Goal: Task Accomplishment & Management: Manage account settings

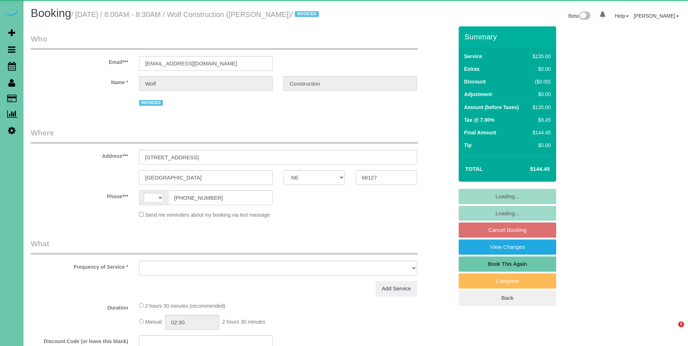
select select "NE"
select select "string:US"
select select "object:648"
select select "number:35"
select select "number:41"
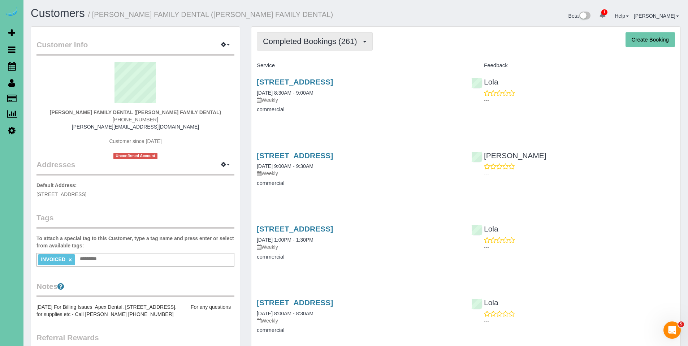
click at [317, 43] on span "Completed Bookings (261)" at bounding box center [312, 41] width 98 height 9
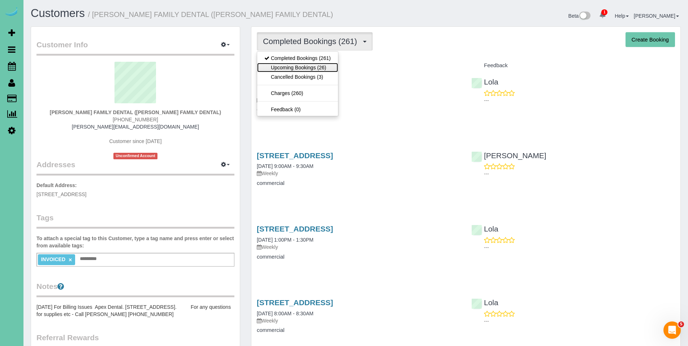
click at [295, 66] on link "Upcoming Bookings (26)" at bounding box center [297, 67] width 81 height 9
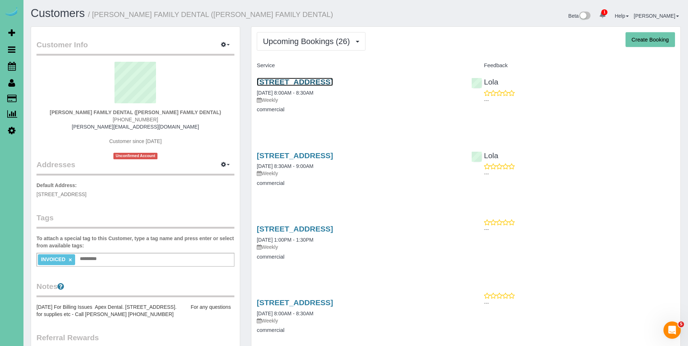
click at [306, 81] on link "14133 Q Street, Omaha, NE 68137" at bounding box center [295, 82] width 76 height 8
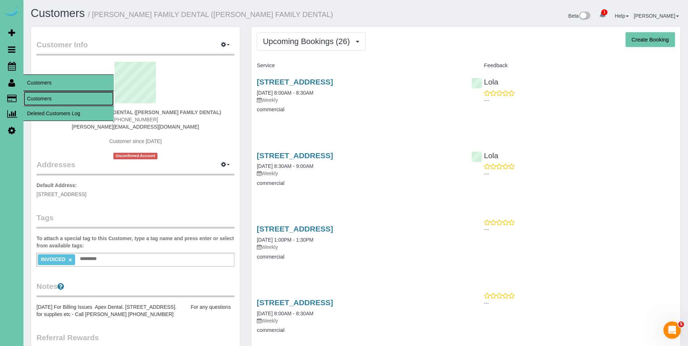
click at [51, 98] on link "Customers" at bounding box center [68, 98] width 90 height 14
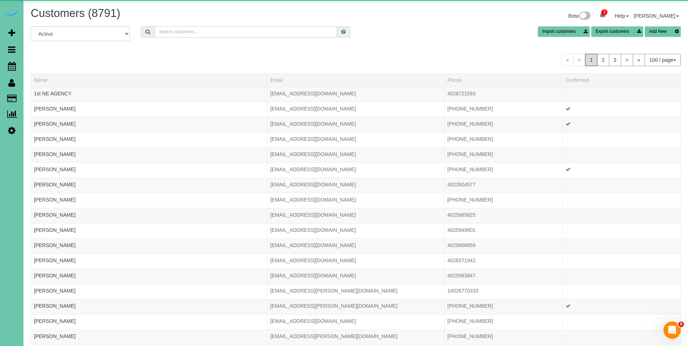
click at [292, 35] on input "text" at bounding box center [246, 31] width 182 height 11
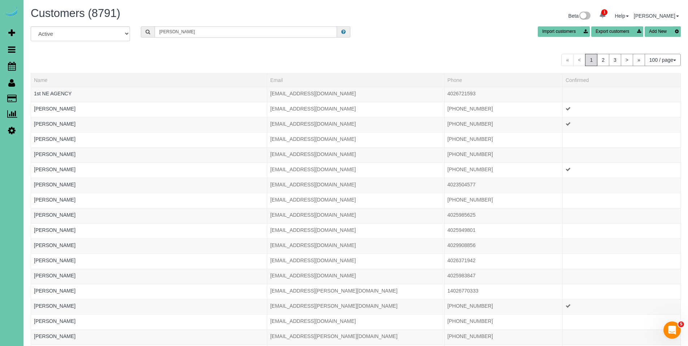
type input "paula whittle"
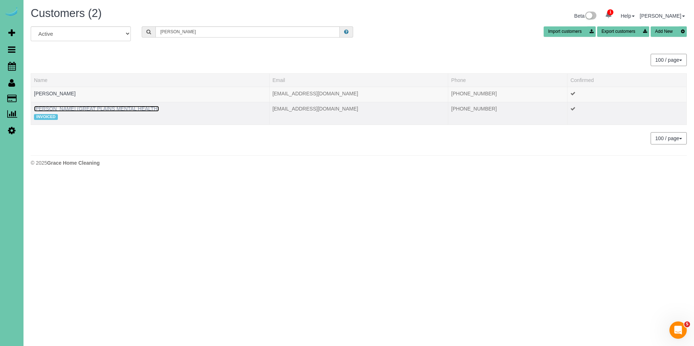
click at [130, 108] on link "PAULA WHITTLE (GREAT PLAINS MENTAL HEALTH)" at bounding box center [96, 109] width 125 height 6
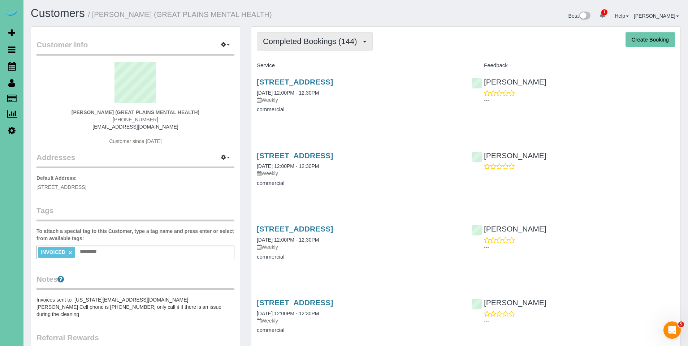
click at [307, 48] on button "Completed Bookings (144)" at bounding box center [315, 41] width 116 height 18
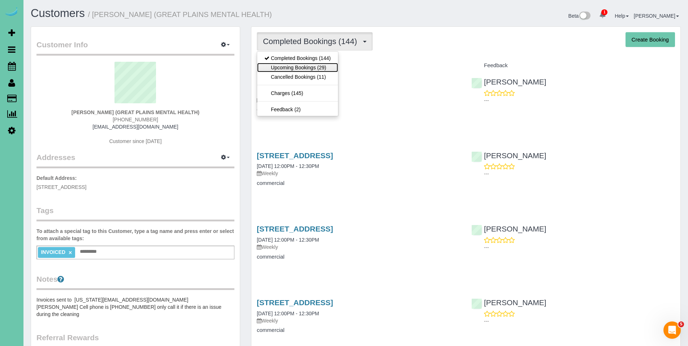
click at [303, 65] on link "Upcoming Bookings (29)" at bounding box center [297, 67] width 81 height 9
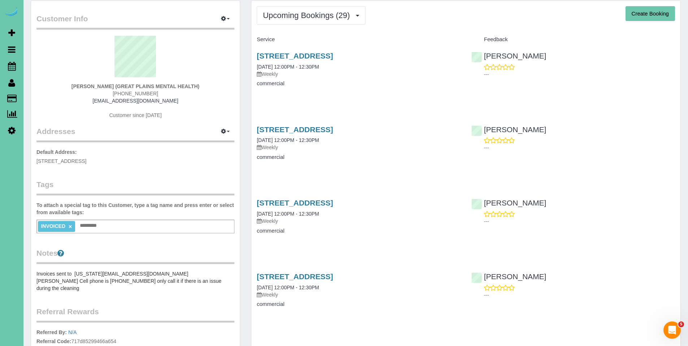
scroll to position [14, 0]
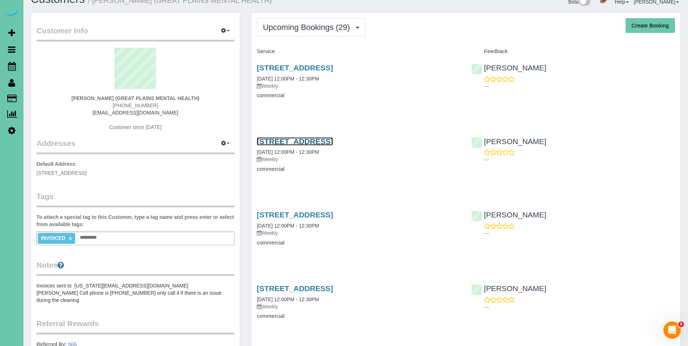
click at [311, 143] on link "4610 S 133rd St, Omaha, NE 68137" at bounding box center [295, 141] width 76 height 8
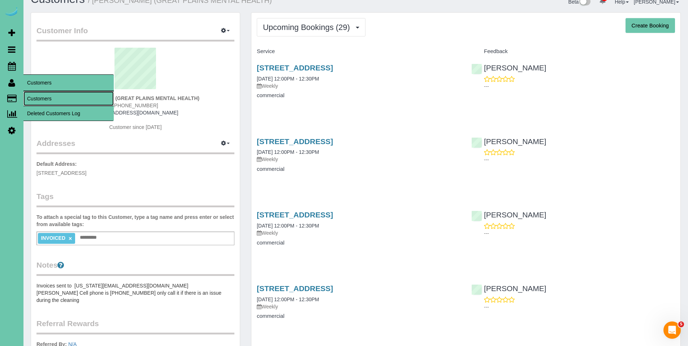
click at [36, 96] on link "Customers" at bounding box center [68, 98] width 90 height 14
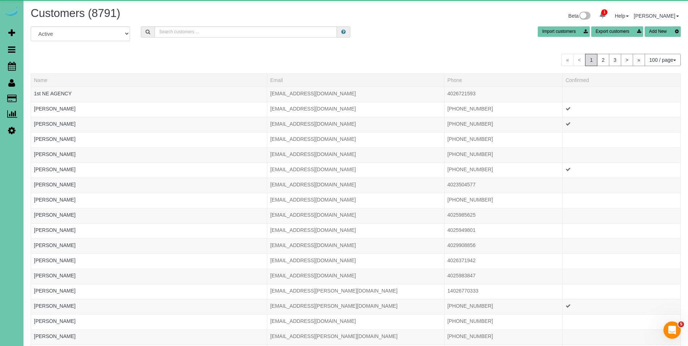
click at [209, 22] on div "Customers (8791)" at bounding box center [190, 15] width 331 height 16
click at [211, 29] on input "text" at bounding box center [246, 31] width 182 height 11
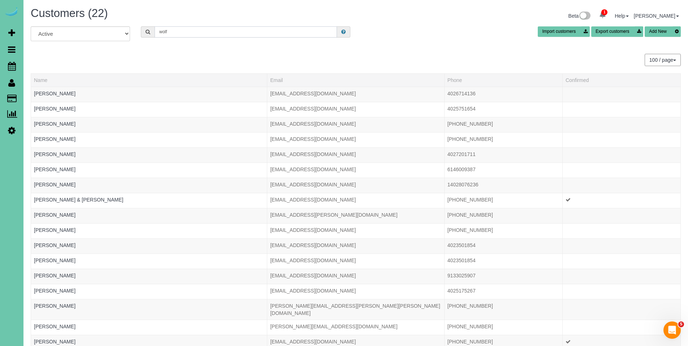
type input "wolf construction"
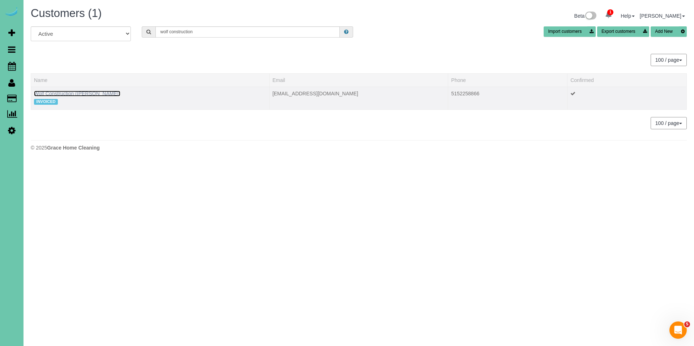
click at [67, 94] on link "Wolf Construction (Maggie Davitt)" at bounding box center [77, 94] width 86 height 6
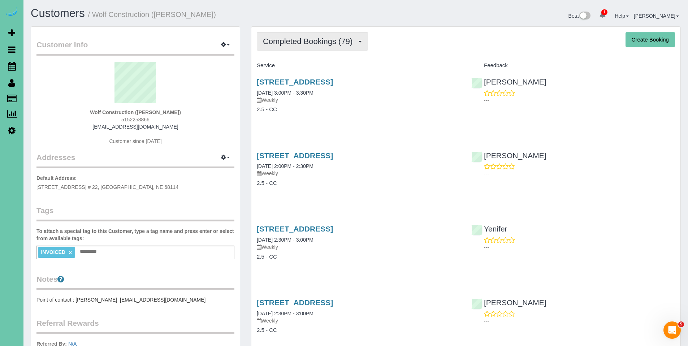
click at [305, 47] on button "Completed Bookings (79)" at bounding box center [312, 41] width 111 height 18
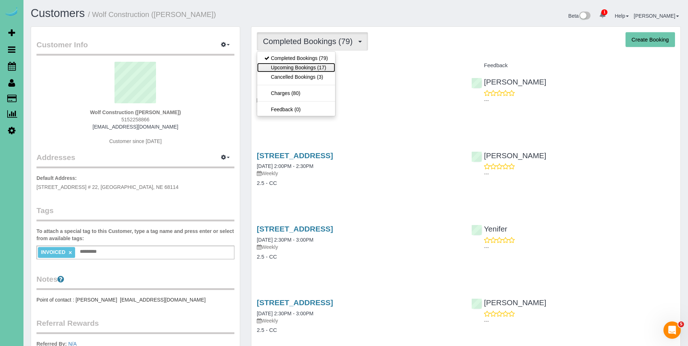
click at [304, 68] on link "Upcoming Bookings (17)" at bounding box center [296, 67] width 78 height 9
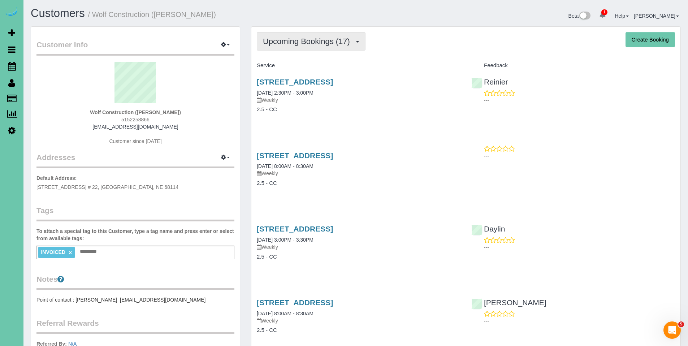
click at [327, 35] on button "Upcoming Bookings (17)" at bounding box center [311, 41] width 109 height 18
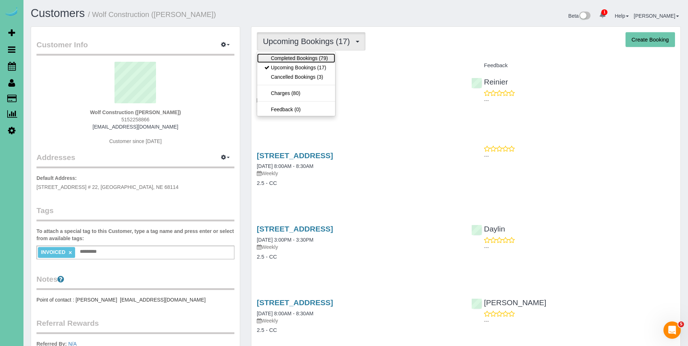
click at [291, 62] on link "Completed Bookings (79)" at bounding box center [296, 57] width 78 height 9
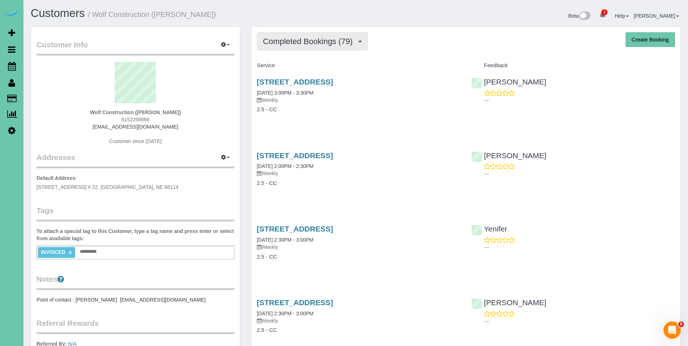
click at [292, 47] on button "Completed Bookings (79)" at bounding box center [312, 41] width 111 height 18
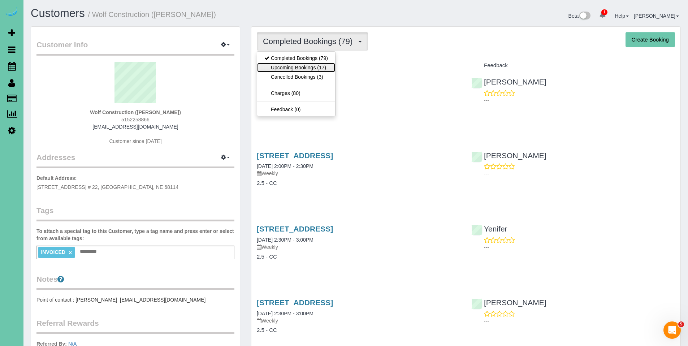
click at [291, 64] on link "Upcoming Bookings (17)" at bounding box center [296, 67] width 78 height 9
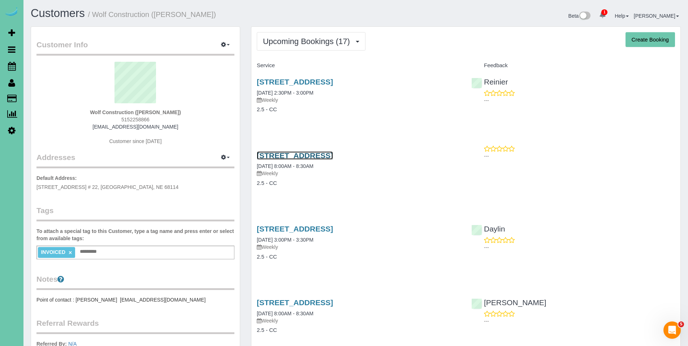
click at [291, 156] on link "5130 S 98th Ct #9, Omaha, NE 68127" at bounding box center [295, 155] width 76 height 8
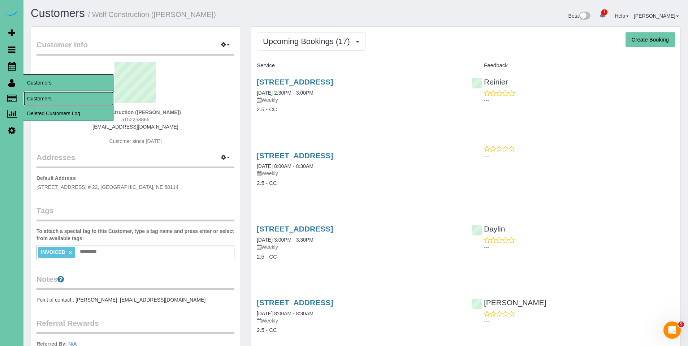
click at [44, 101] on link "Customers" at bounding box center [68, 98] width 90 height 14
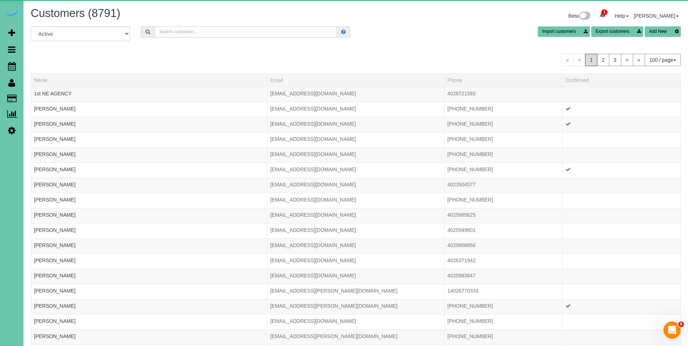
click at [213, 26] on input "text" at bounding box center [246, 31] width 182 height 11
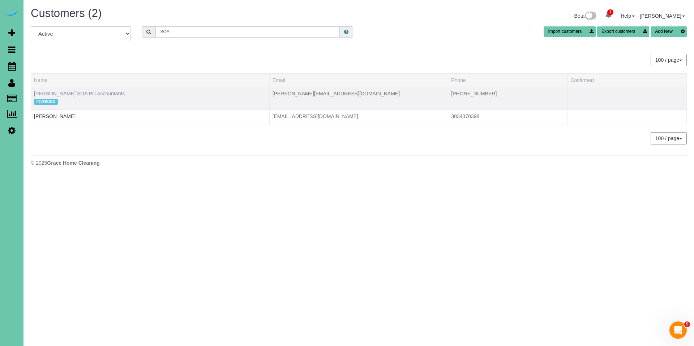
type input "SOA"
click at [83, 94] on link "Sarah Conrad SOA PC Accountants" at bounding box center [79, 94] width 91 height 6
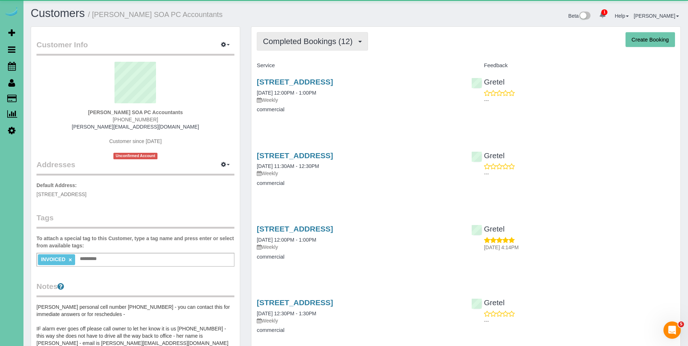
click at [276, 44] on span "Completed Bookings (12)" at bounding box center [309, 41] width 93 height 9
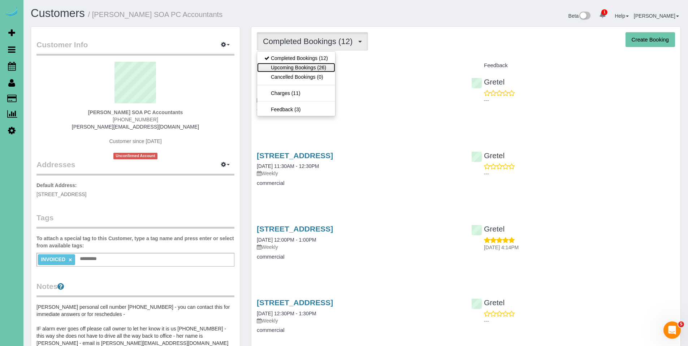
click at [288, 70] on link "Upcoming Bookings (26)" at bounding box center [296, 67] width 78 height 9
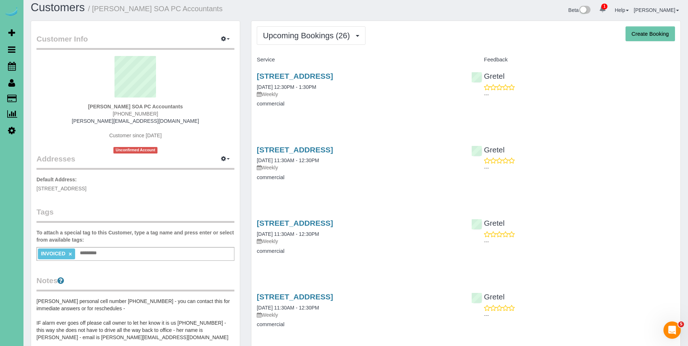
scroll to position [12, 0]
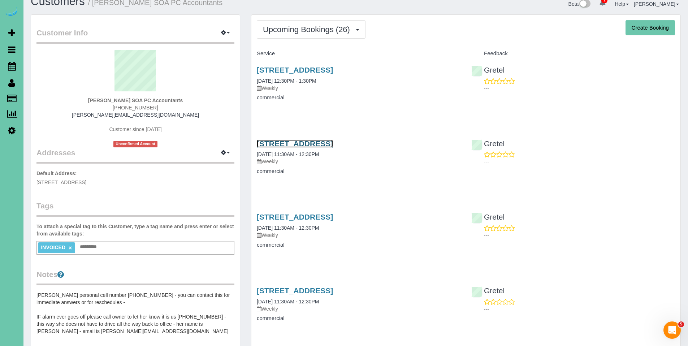
click at [304, 145] on link "13434 A St, Omaha, NE 68144" at bounding box center [295, 143] width 76 height 8
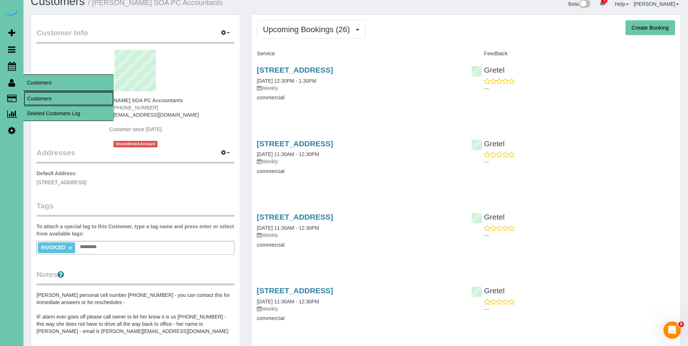
click at [39, 96] on link "Customers" at bounding box center [68, 98] width 90 height 14
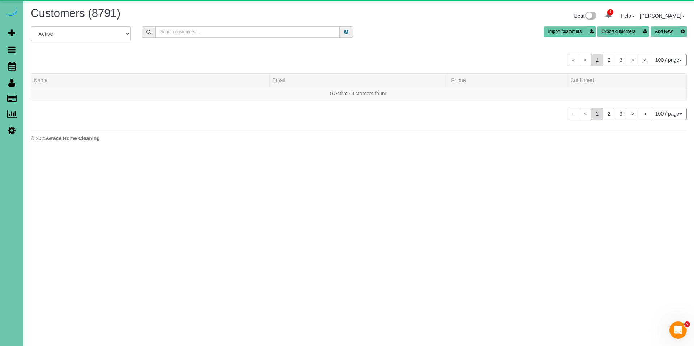
click at [213, 33] on input "text" at bounding box center [247, 31] width 184 height 11
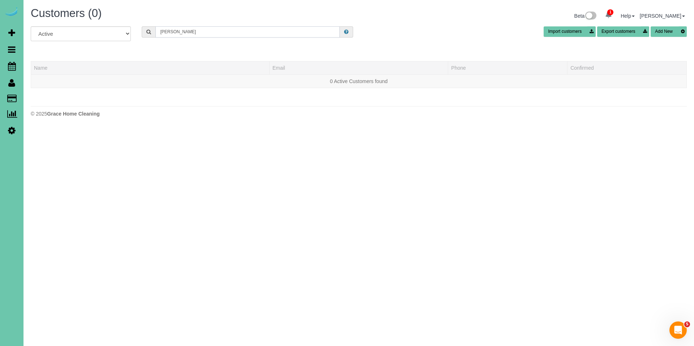
drag, startPoint x: 208, startPoint y: 33, endPoint x: 152, endPoint y: 29, distance: 56.8
click at [152, 29] on div "sandy price" at bounding box center [247, 31] width 211 height 11
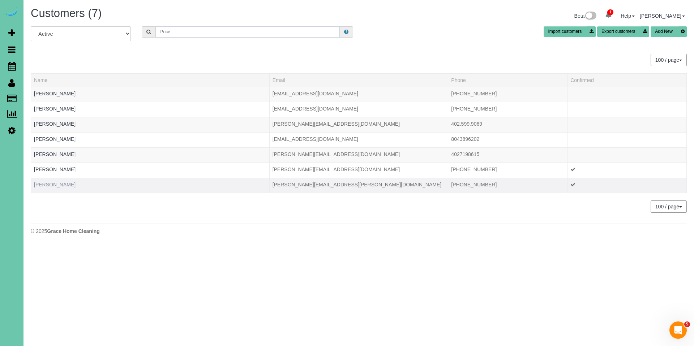
type input "Price"
click at [56, 182] on link "Sandra Price" at bounding box center [55, 185] width 42 height 6
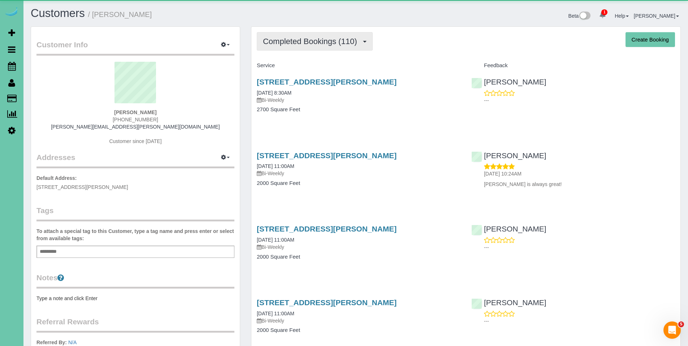
click at [318, 42] on span "Completed Bookings (110)" at bounding box center [312, 41] width 98 height 9
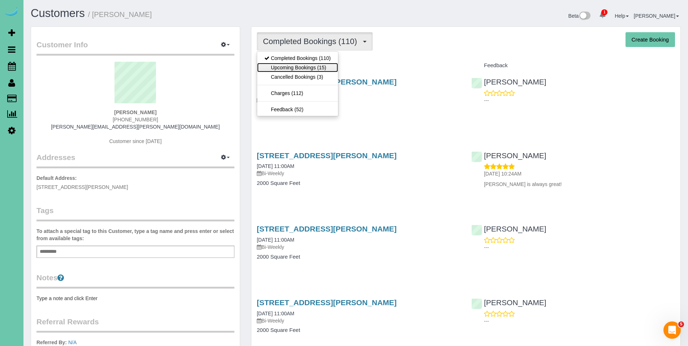
click at [304, 70] on link "Upcoming Bookings (15)" at bounding box center [297, 67] width 81 height 9
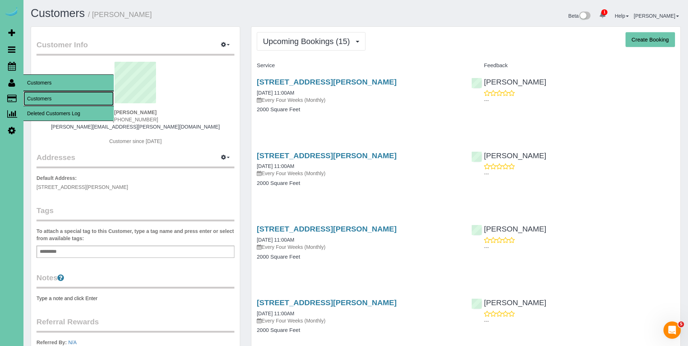
click at [42, 95] on link "Customers" at bounding box center [68, 98] width 90 height 14
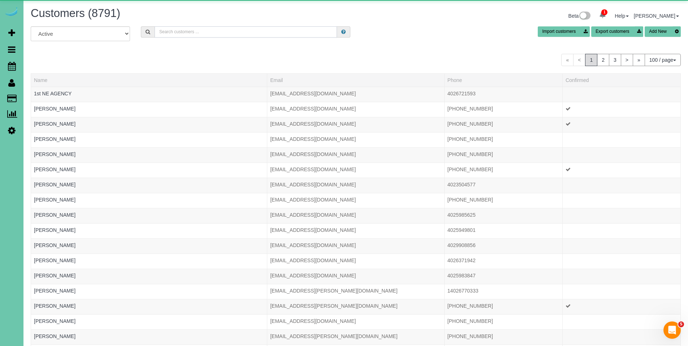
click at [253, 35] on input "text" at bounding box center [246, 31] width 182 height 11
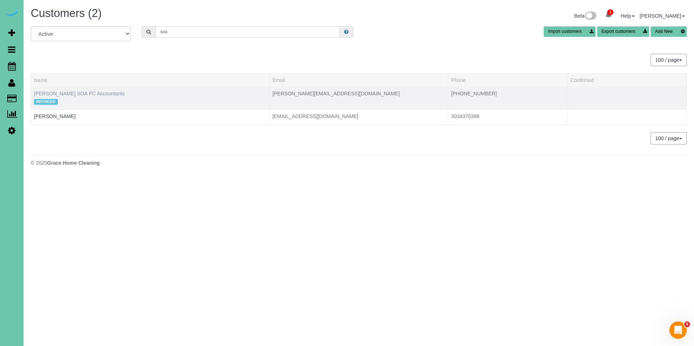
type input "soa"
click at [107, 93] on link "Sarah Conrad SOA PC Accountants" at bounding box center [79, 94] width 91 height 6
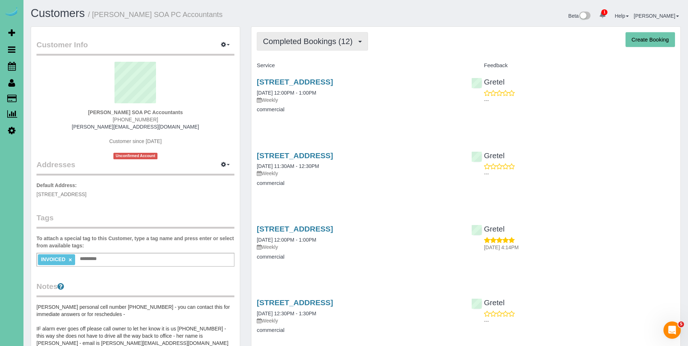
click at [292, 41] on span "Completed Bookings (12)" at bounding box center [309, 41] width 93 height 9
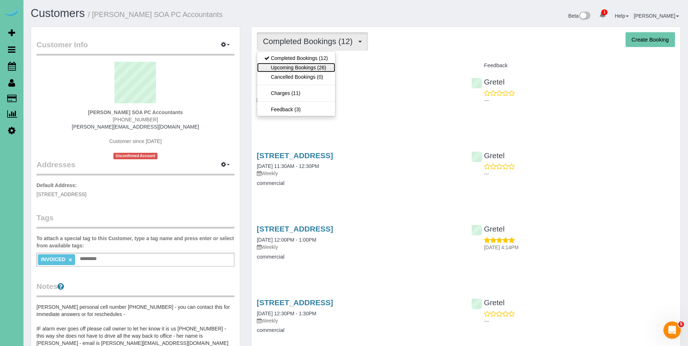
click at [293, 66] on link "Upcoming Bookings (26)" at bounding box center [296, 67] width 78 height 9
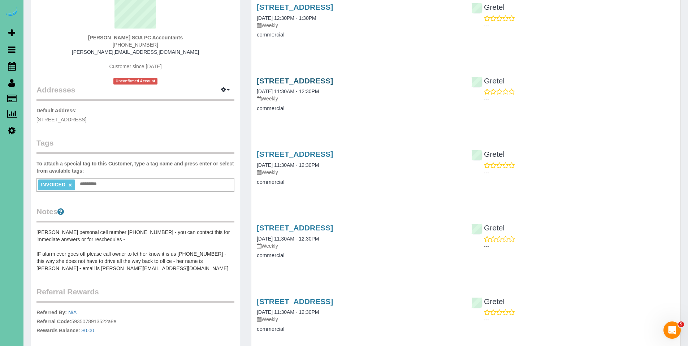
scroll to position [62, 0]
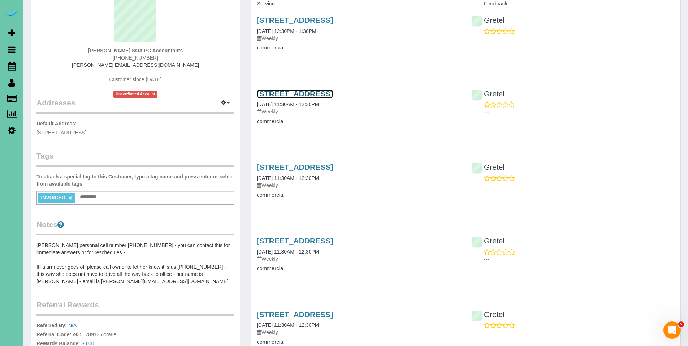
click at [320, 92] on link "13434 A St, Omaha, NE 68144" at bounding box center [295, 94] width 76 height 8
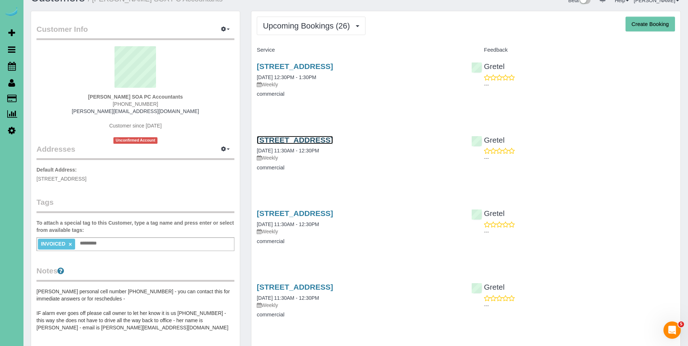
scroll to position [0, 0]
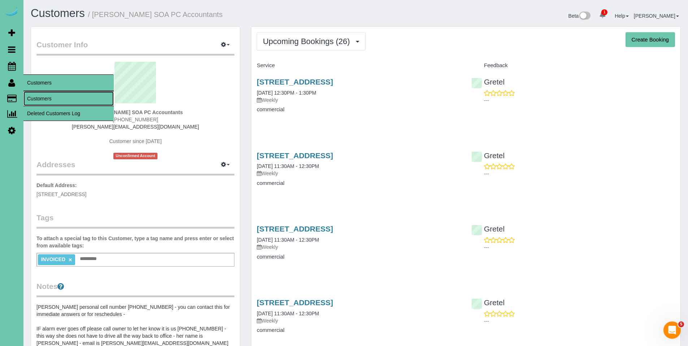
click at [40, 98] on link "Customers" at bounding box center [68, 98] width 90 height 14
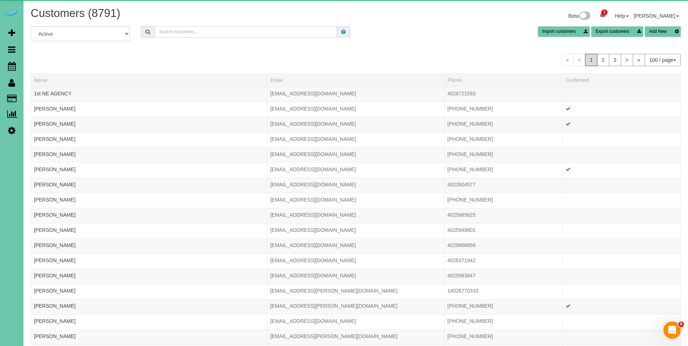
click at [195, 32] on input "text" at bounding box center [246, 31] width 182 height 11
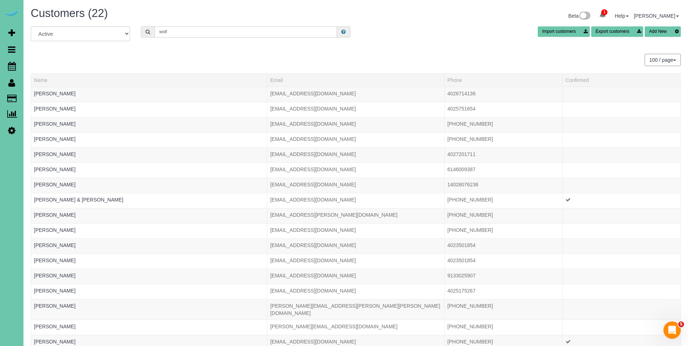
type input "wolf construction"
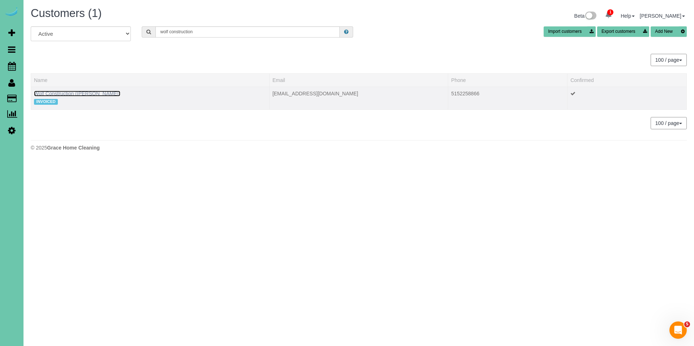
click at [94, 95] on link "Wolf Construction (Maggie Davitt)" at bounding box center [77, 94] width 86 height 6
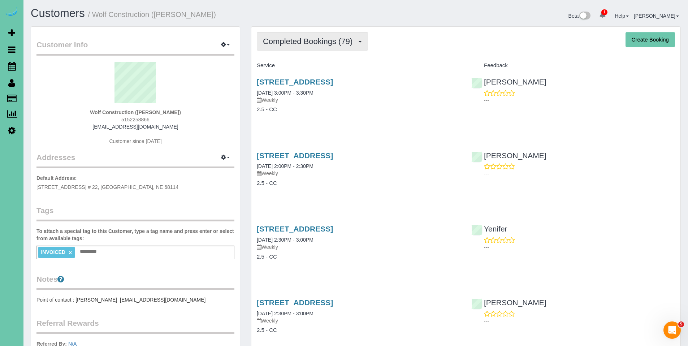
click at [315, 44] on span "Completed Bookings (79)" at bounding box center [309, 41] width 93 height 9
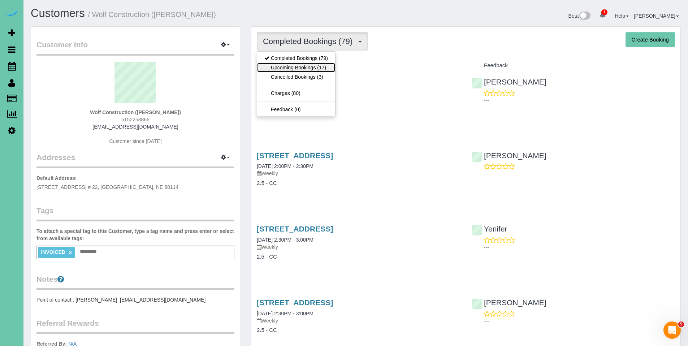
click at [301, 65] on link "Upcoming Bookings (17)" at bounding box center [296, 67] width 78 height 9
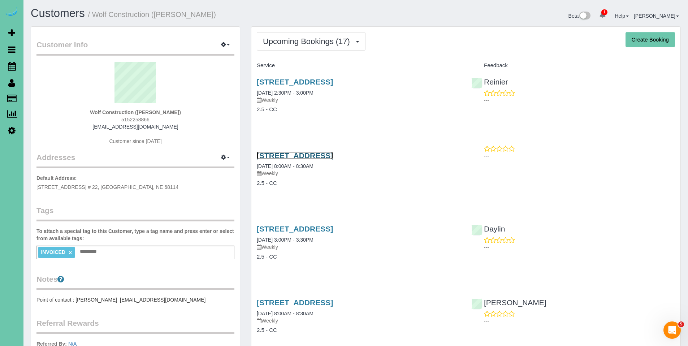
click at [305, 157] on link "5130 S 98th Ct #9, Omaha, NE 68127" at bounding box center [295, 155] width 76 height 8
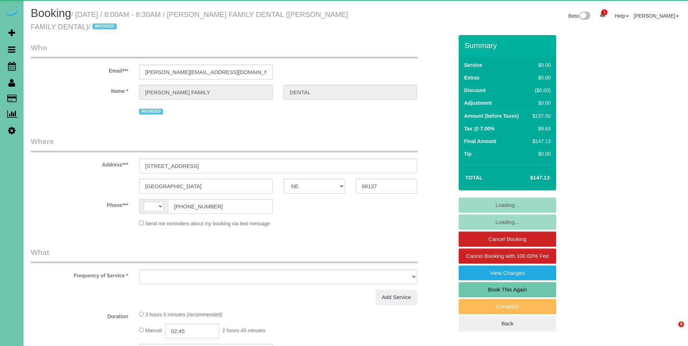
select select "NE"
select select "string:US"
select select "object:827"
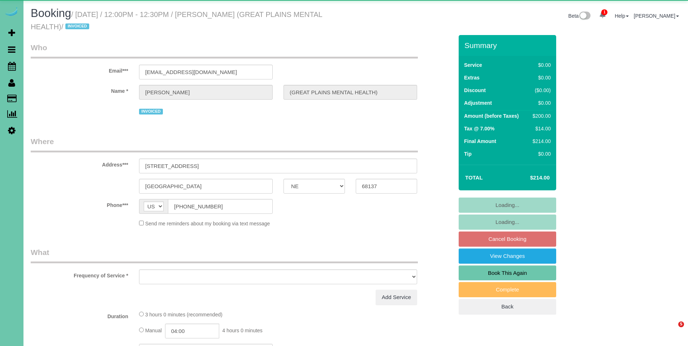
select select "NE"
select select "object:837"
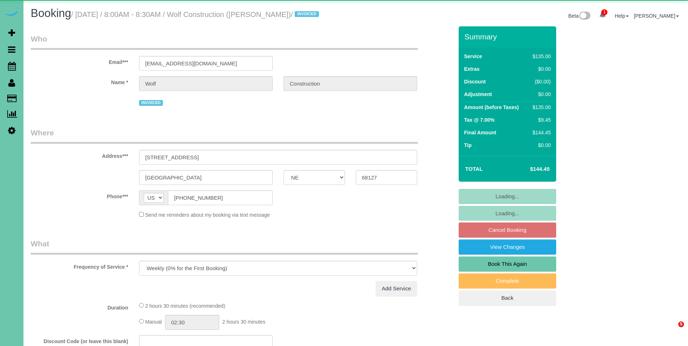
select select "NE"
select select "object:815"
select select "number:35"
select select "number:41"
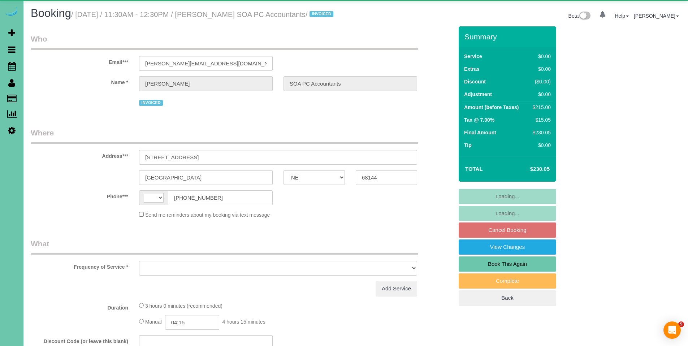
select select "NE"
select select "string:[GEOGRAPHIC_DATA]"
select select "object:640"
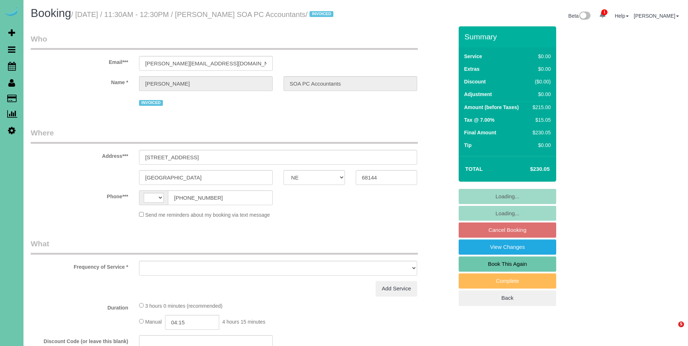
select select "NE"
select select "string:[GEOGRAPHIC_DATA]"
select select "object:891"
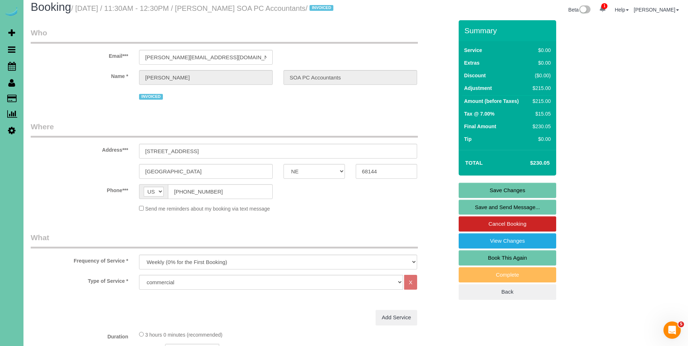
scroll to position [7, 0]
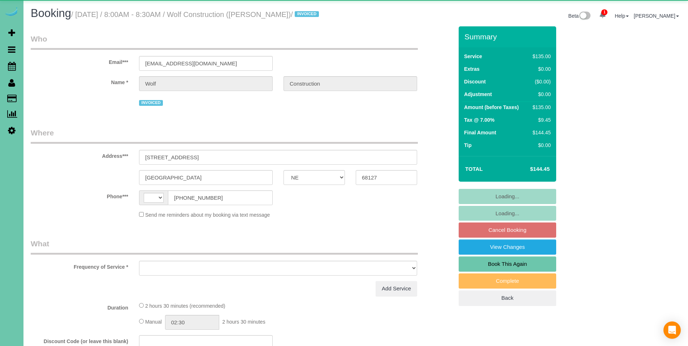
select select "NE"
select select "string:US"
select select "object:648"
select select "number:35"
select select "number:41"
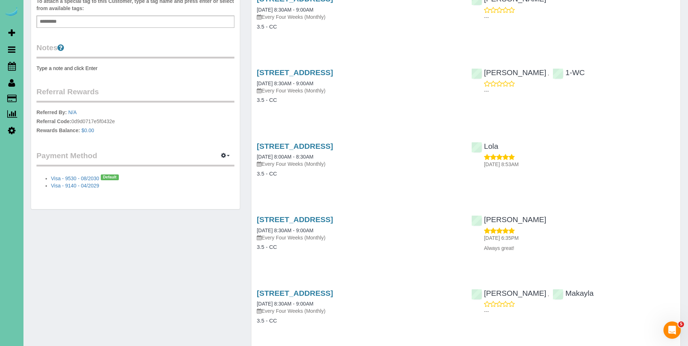
scroll to position [168, 0]
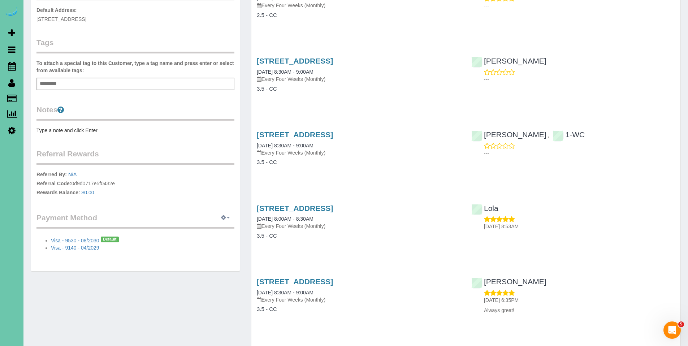
click at [224, 215] on icon "button" at bounding box center [223, 217] width 5 height 4
click at [213, 230] on link "View Payment Methods" at bounding box center [201, 231] width 68 height 9
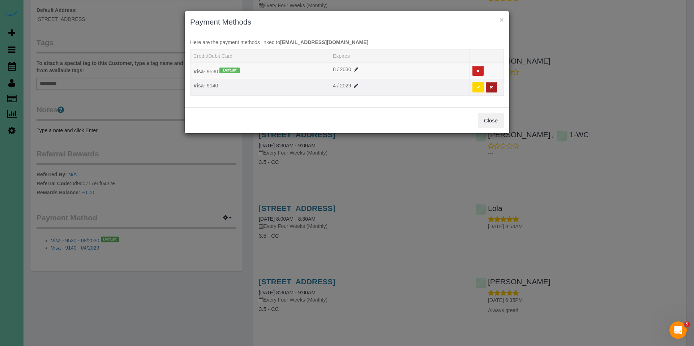
click at [494, 88] on button at bounding box center [491, 87] width 11 height 10
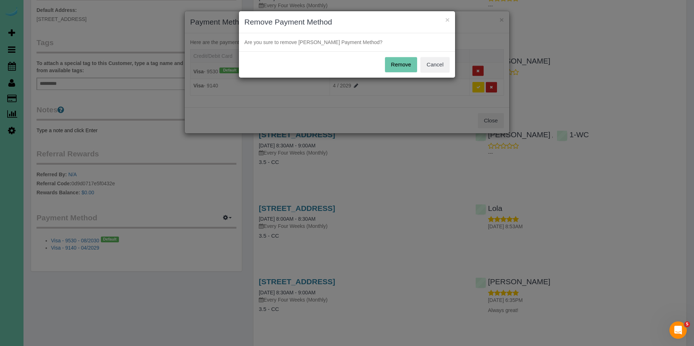
click at [400, 64] on button "Remove" at bounding box center [401, 64] width 33 height 15
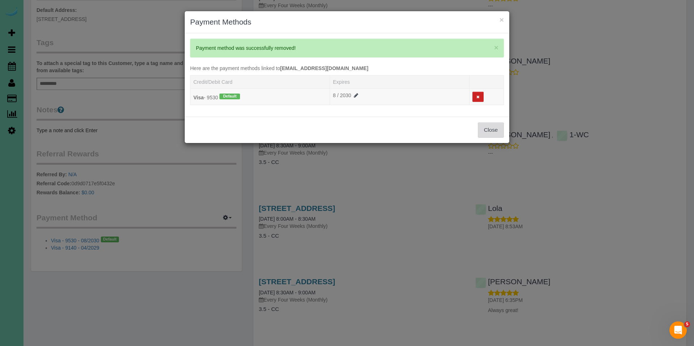
click at [492, 129] on button "Close" at bounding box center [491, 129] width 26 height 15
